Goal: Contribute content: Contribute content

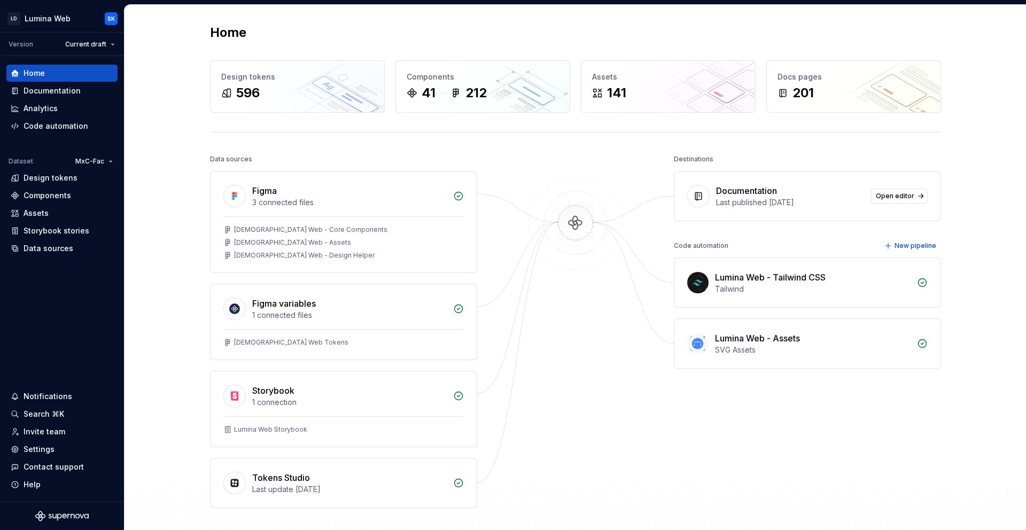
click at [821, 127] on div "Home Design tokens 596 Components 41 212 Assets 141 Docs pages 201 Data sources…" at bounding box center [575, 287] width 769 height 565
click at [877, 126] on div "Home Design tokens 596 Components 41 212 Assets 141 Docs pages 201 Data sources…" at bounding box center [575, 287] width 769 height 565
click at [73, 195] on div "Components" at bounding box center [62, 195] width 103 height 11
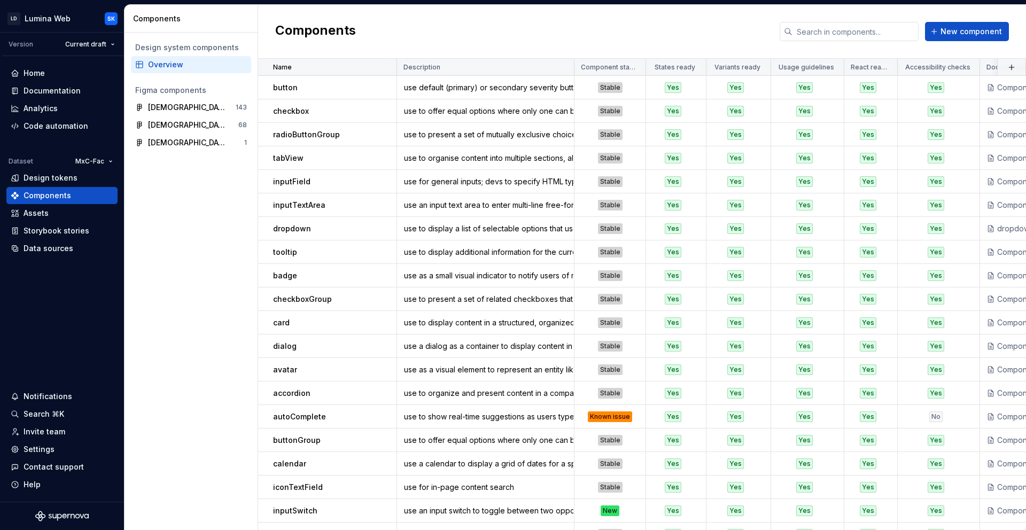
click at [381, 65] on html "LD Lumina Web SK Version Current draft Home Documentation Analytics Code automa…" at bounding box center [513, 265] width 1026 height 530
click at [414, 89] on div "Sort ascending" at bounding box center [429, 88] width 69 height 11
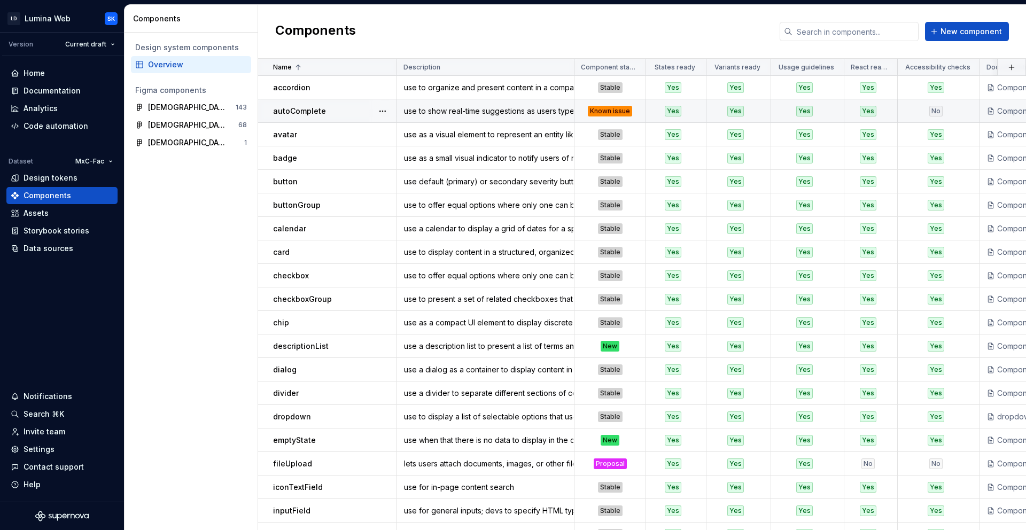
click at [630, 110] on div "Known issue" at bounding box center [610, 111] width 44 height 11
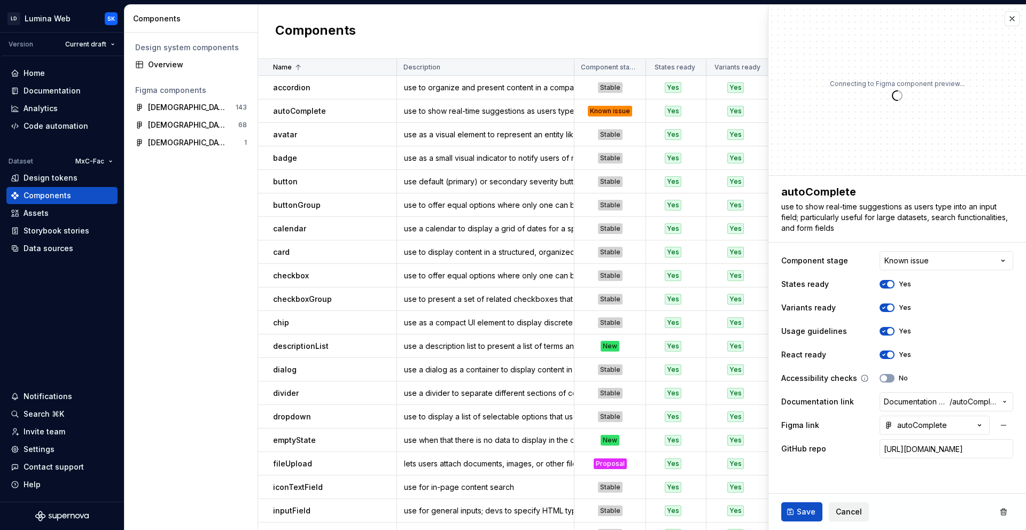
click at [894, 378] on div "No" at bounding box center [893, 378] width 28 height 9
click at [890, 379] on button "No" at bounding box center [886, 378] width 15 height 9
type textarea "*"
click at [945, 259] on html "LD Lumina Web SK Version Current draft Home Documentation Analytics Code automa…" at bounding box center [513, 265] width 1026 height 530
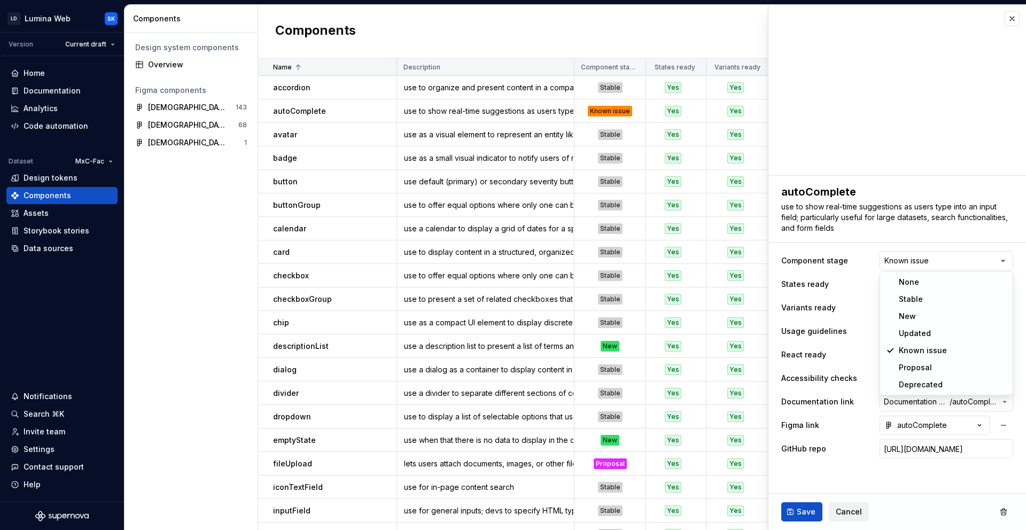
select select "**********"
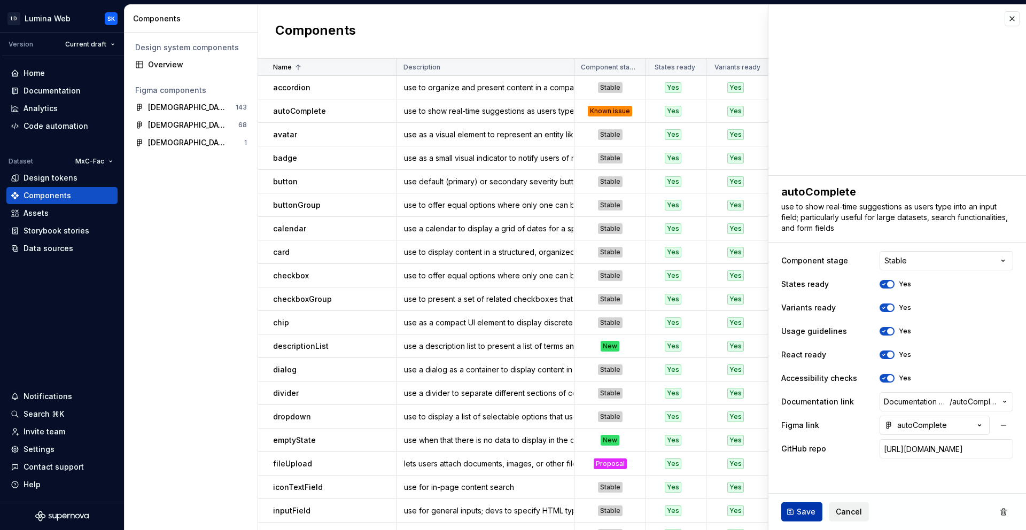
click at [801, 513] on span "Save" at bounding box center [806, 512] width 19 height 11
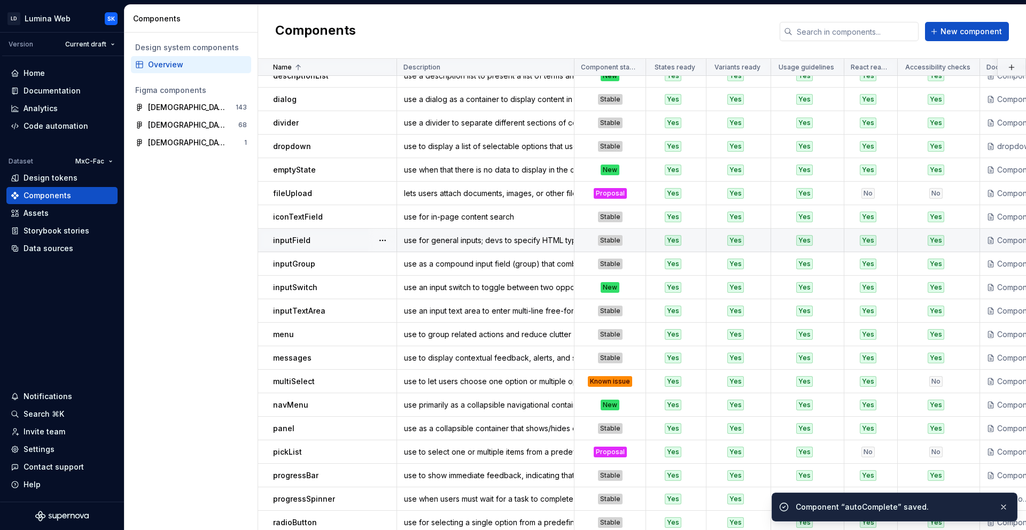
scroll to position [294, 0]
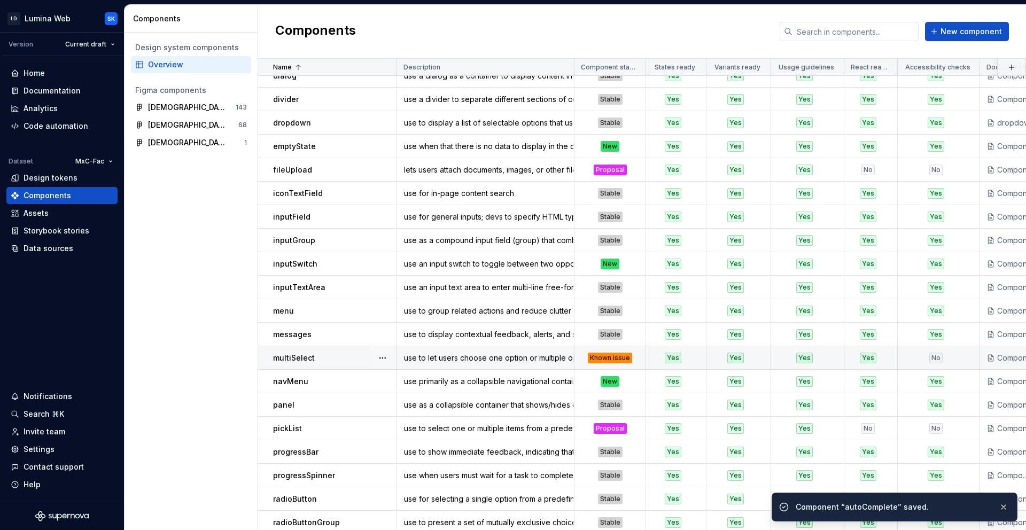
click at [629, 355] on div "Known issue" at bounding box center [610, 358] width 44 height 11
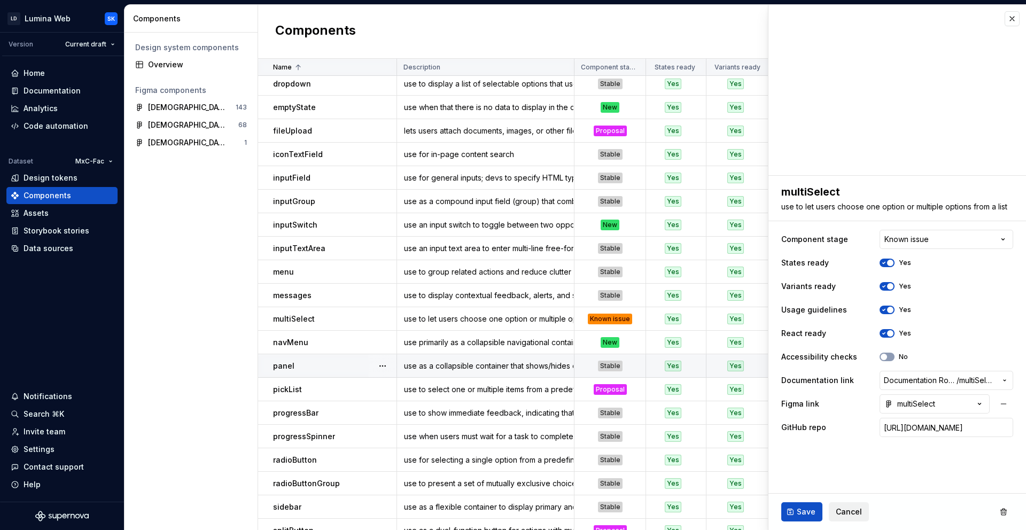
scroll to position [330, 0]
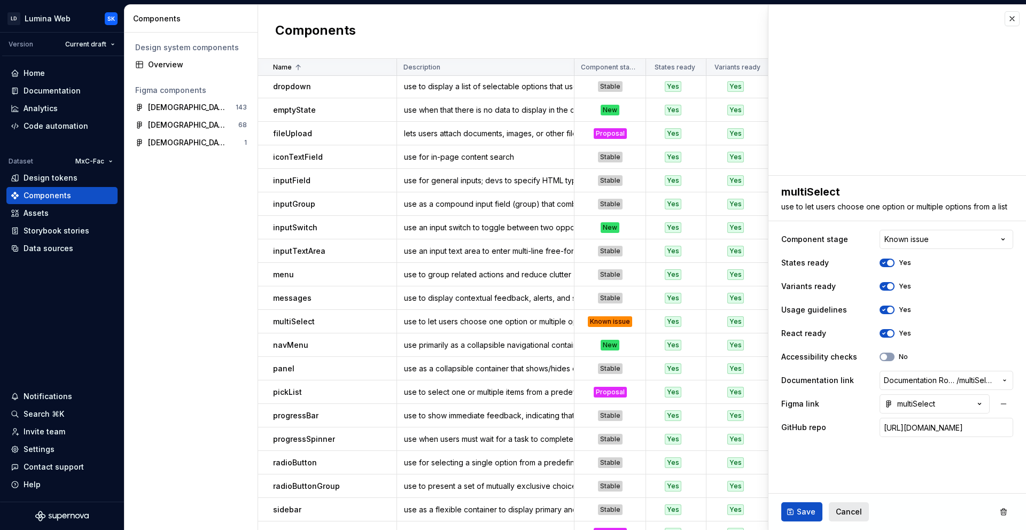
click at [857, 511] on span "Cancel" at bounding box center [849, 512] width 26 height 11
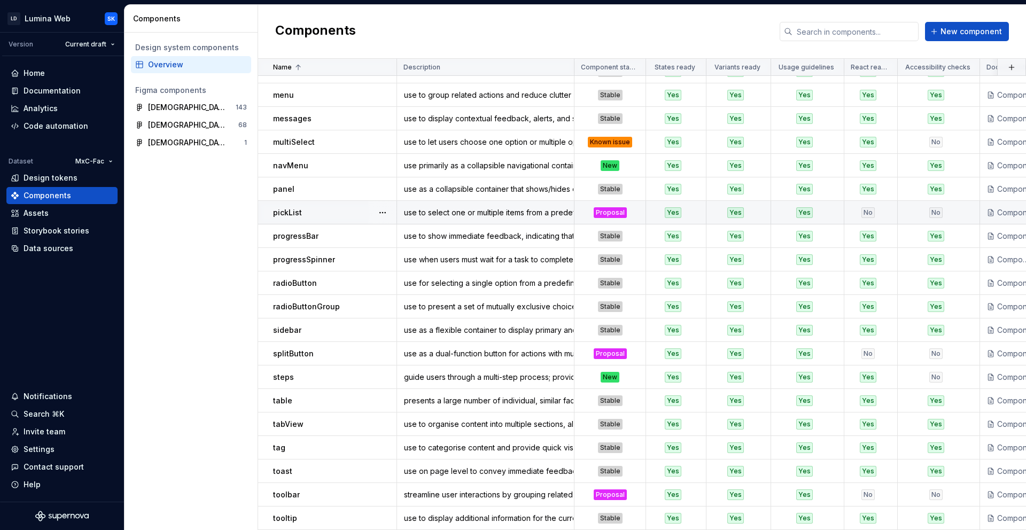
scroll to position [516, 0]
click at [631, 160] on div "New" at bounding box center [610, 165] width 70 height 11
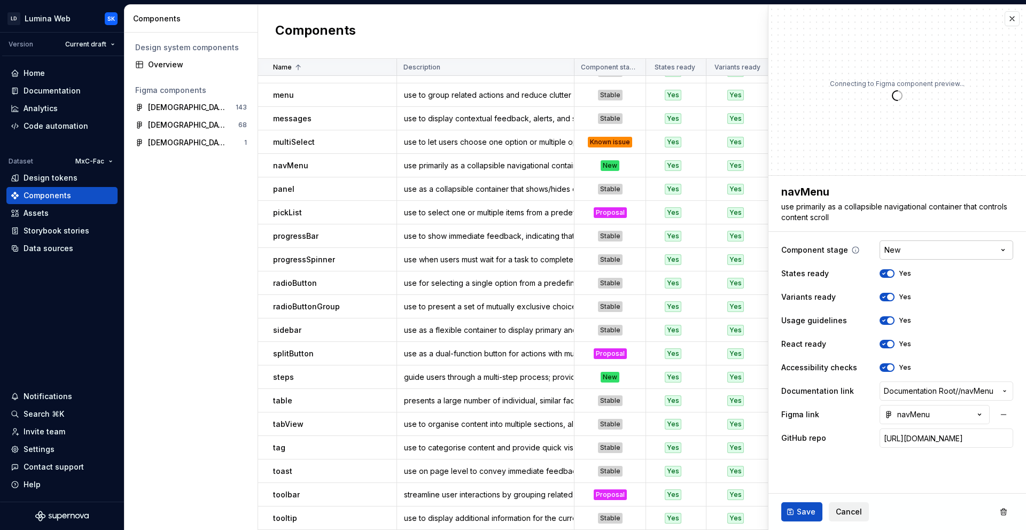
type textarea "*"
click at [924, 254] on html "LD Lumina Web SK Version Current draft Home Documentation Analytics Code automa…" at bounding box center [513, 265] width 1026 height 530
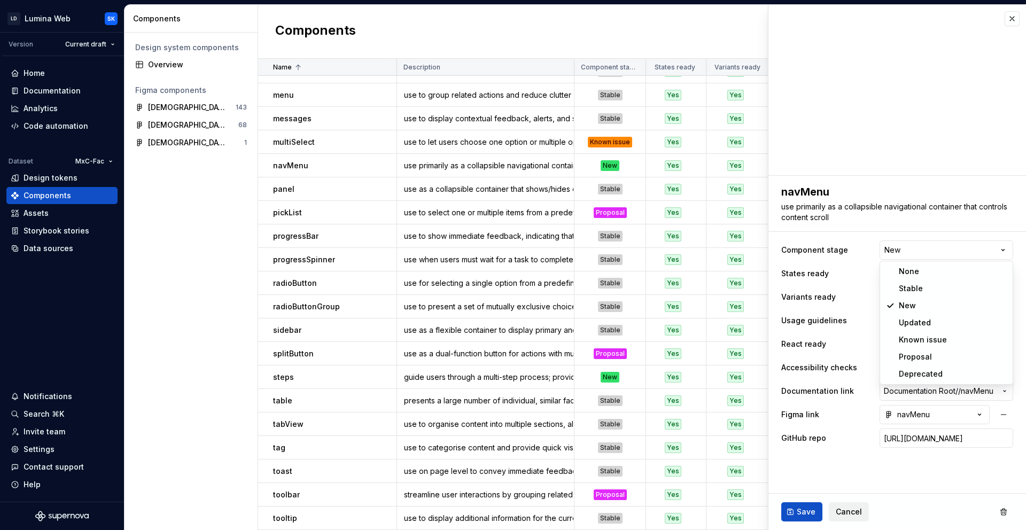
select select "**********"
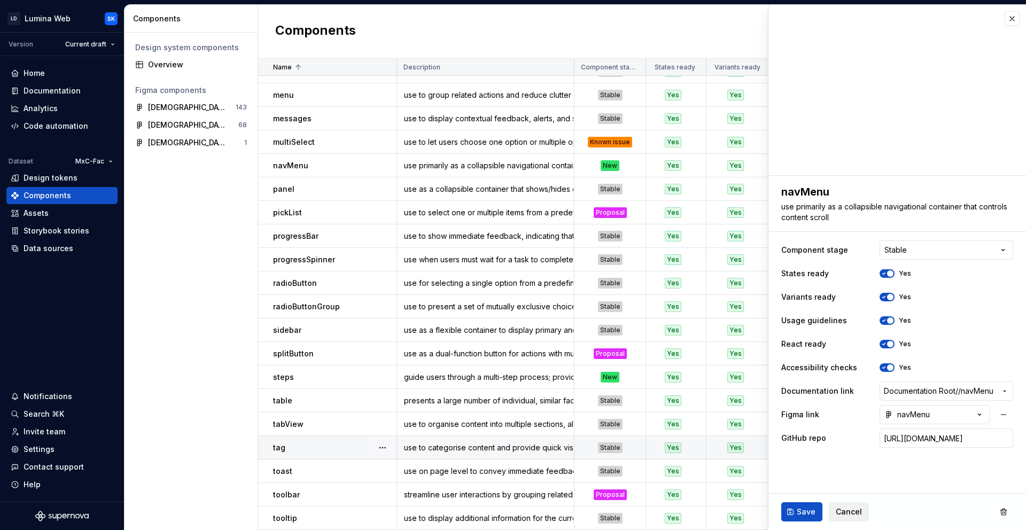
type textarea "*"
click at [957, 248] on html "LD Lumina Web SK Version Current draft Home Documentation Analytics Code automa…" at bounding box center [513, 265] width 1026 height 530
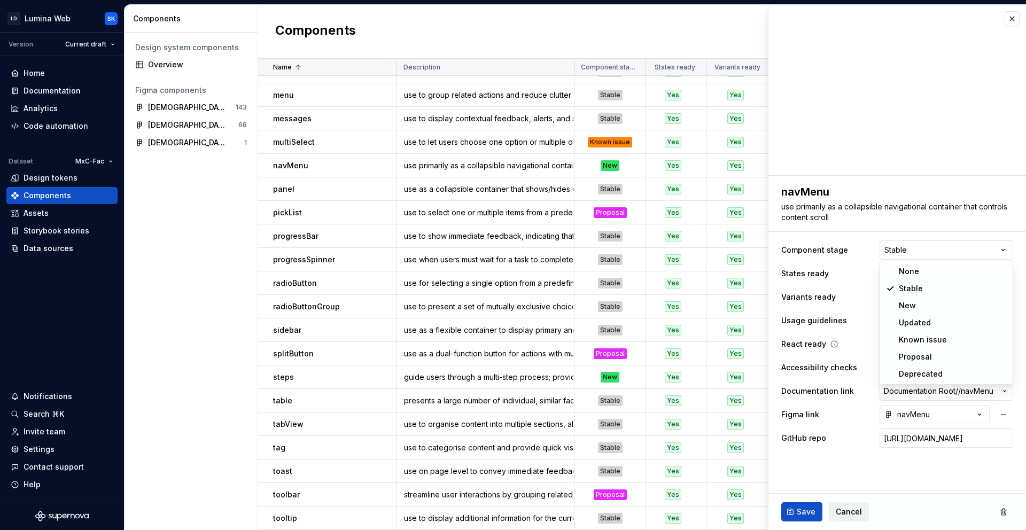
select select "**********"
click at [891, 366] on span "button" at bounding box center [890, 367] width 6 height 6
click at [891, 366] on button "No" at bounding box center [886, 367] width 15 height 9
click at [891, 367] on span "button" at bounding box center [890, 367] width 6 height 6
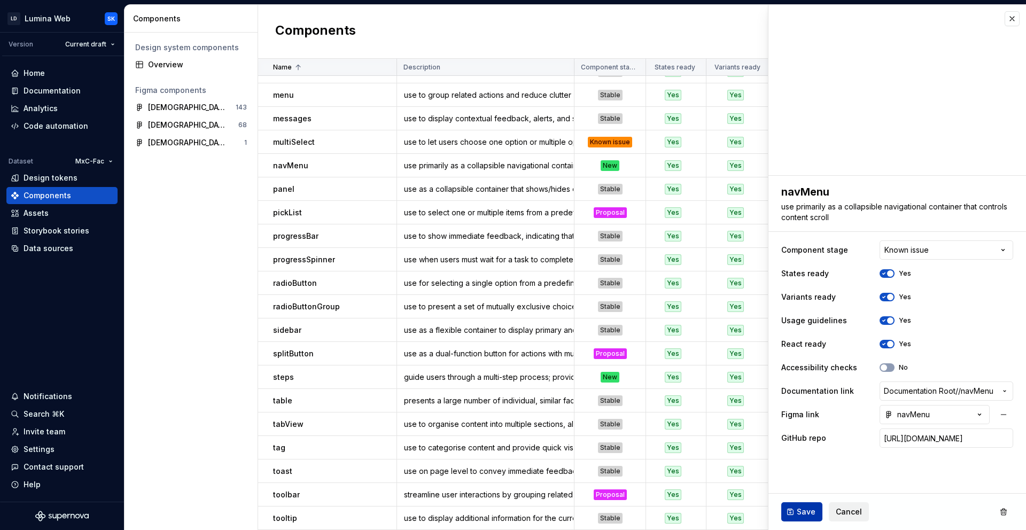
click at [812, 510] on span "Save" at bounding box center [806, 512] width 19 height 11
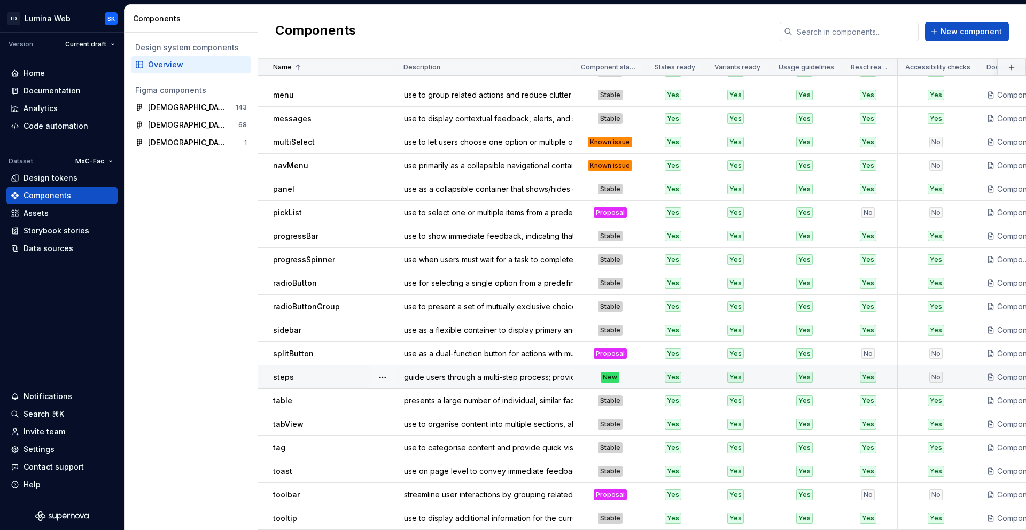
click at [636, 373] on div "New" at bounding box center [610, 377] width 70 height 11
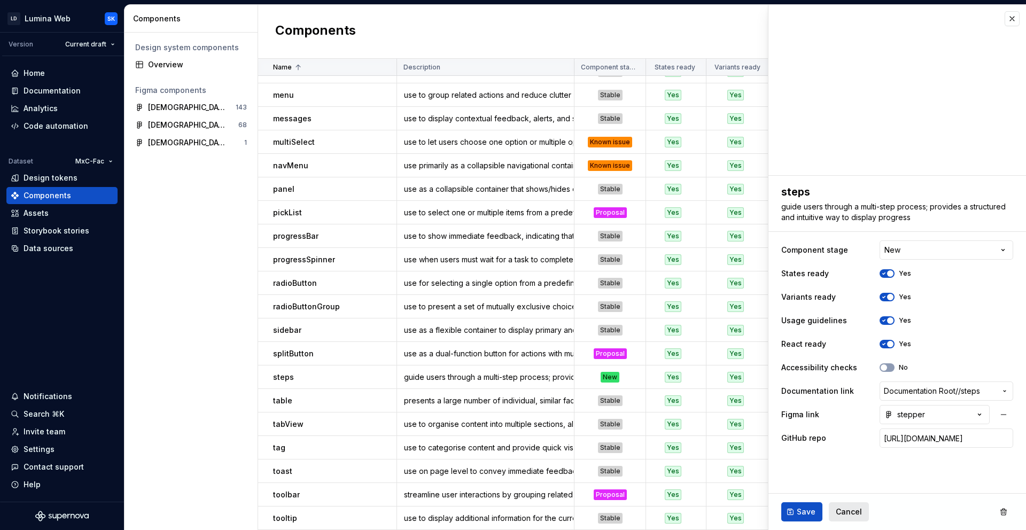
click at [850, 515] on span "Cancel" at bounding box center [849, 512] width 26 height 11
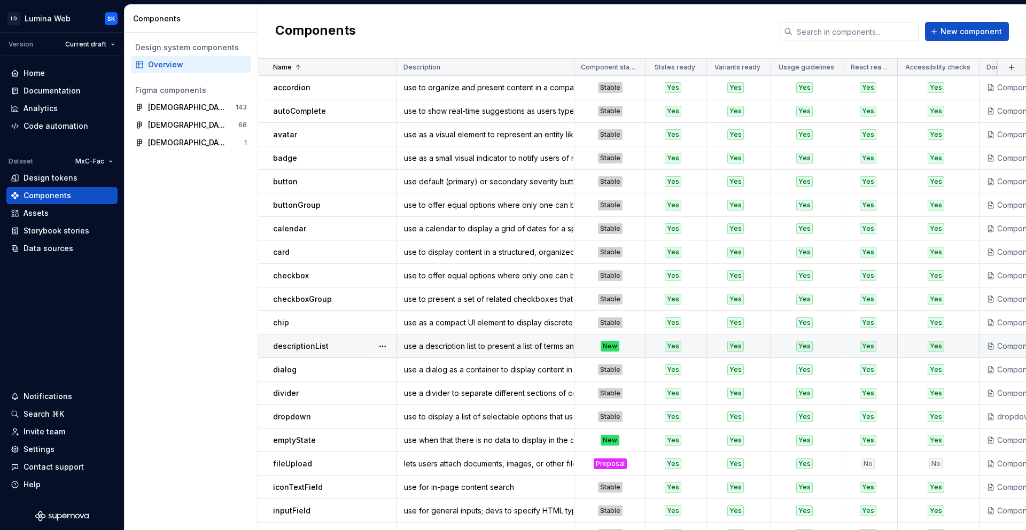
click at [617, 348] on div "New" at bounding box center [610, 346] width 19 height 11
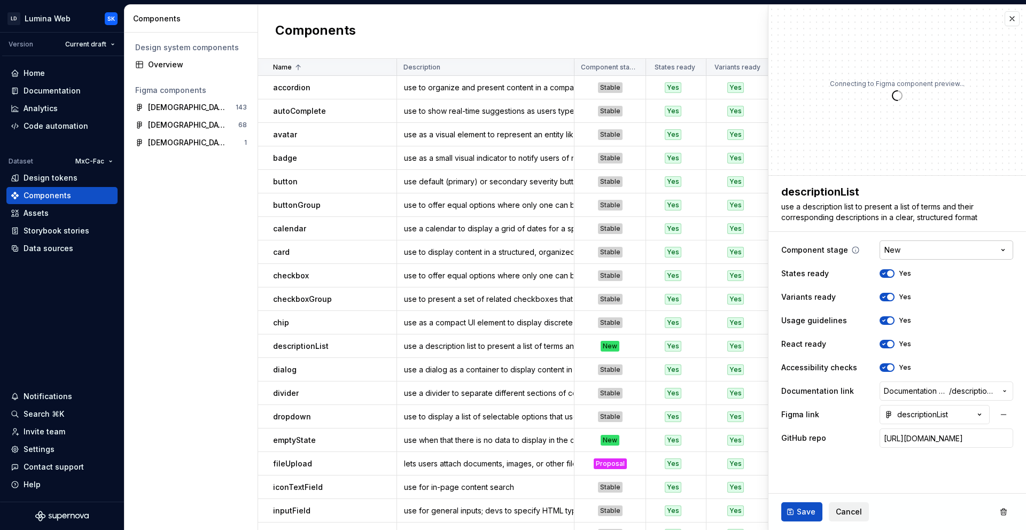
type textarea "*"
click at [905, 248] on html "LD Lumina Web SK Version Current draft Home Documentation Analytics Code automa…" at bounding box center [513, 265] width 1026 height 530
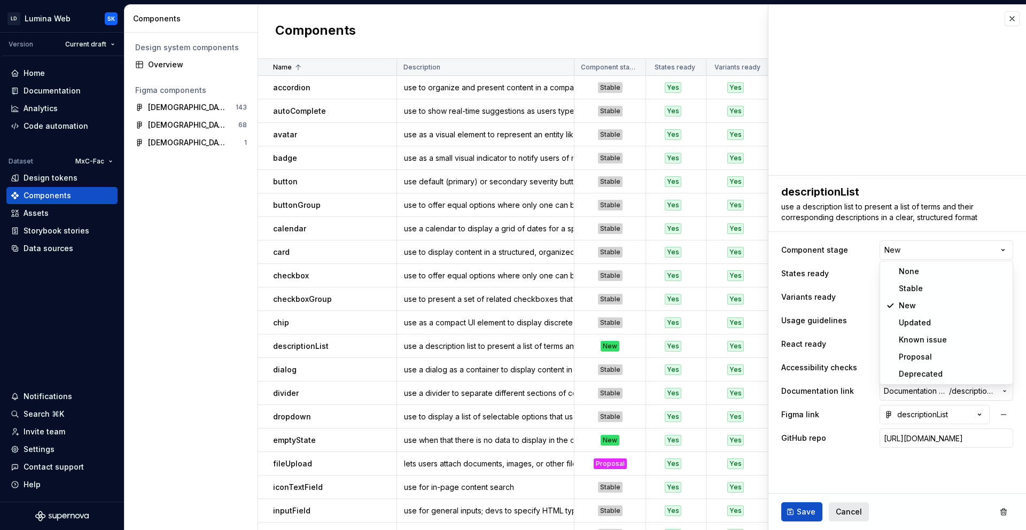
select select "**********"
drag, startPoint x: 913, startPoint y: 285, endPoint x: 844, endPoint y: 513, distance: 238.3
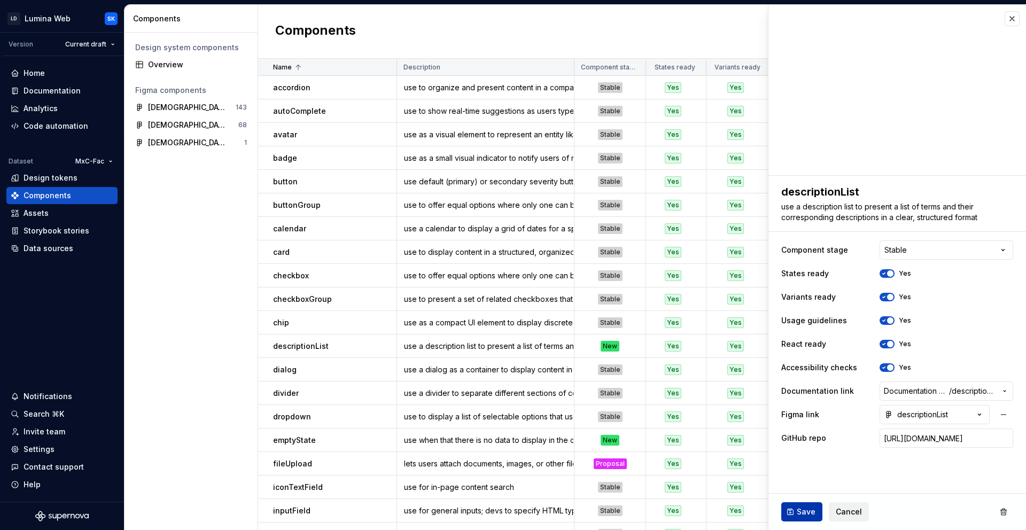
click at [811, 510] on span "Save" at bounding box center [806, 512] width 19 height 11
type textarea "*"
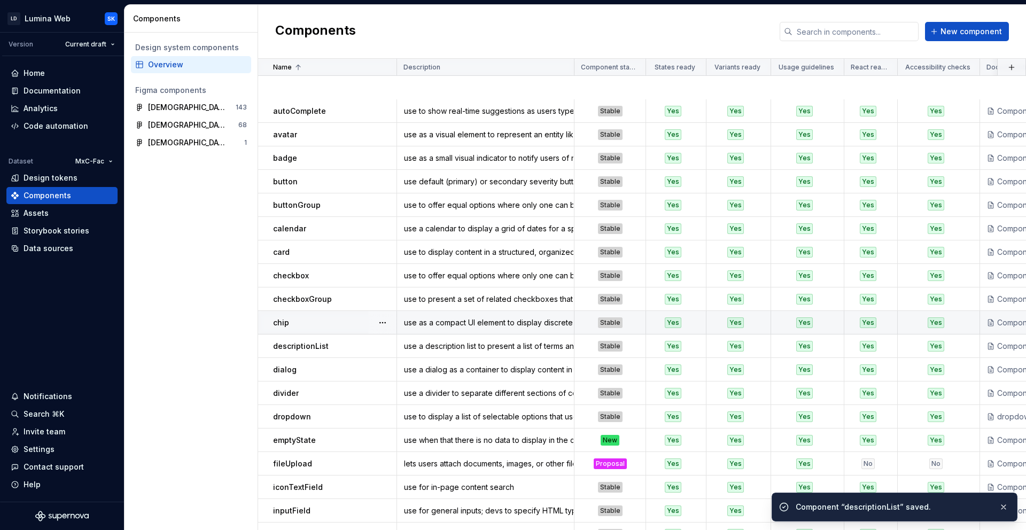
scroll to position [259, 0]
